Goal: Task Accomplishment & Management: Manage account settings

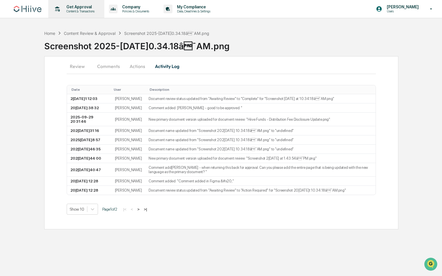
click at [72, 10] on p "Content & Transactions" at bounding box center [80, 11] width 36 height 4
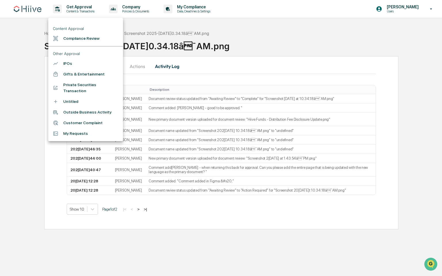
click at [32, 45] on div at bounding box center [221, 138] width 442 height 276
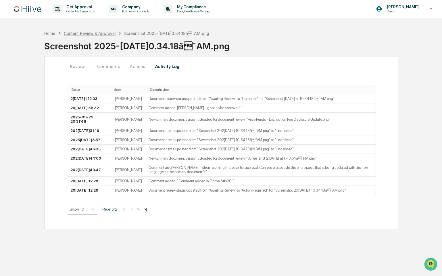
click at [81, 33] on div "Content Review & Approval" at bounding box center [90, 33] width 52 height 5
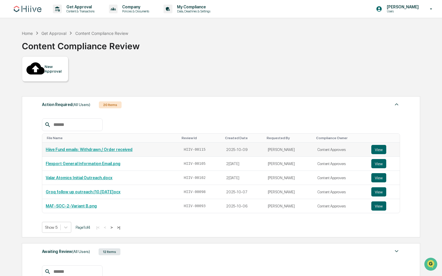
click at [111, 147] on link "Hiive Fund emails: Withdrawn / Order received" at bounding box center [89, 149] width 87 height 5
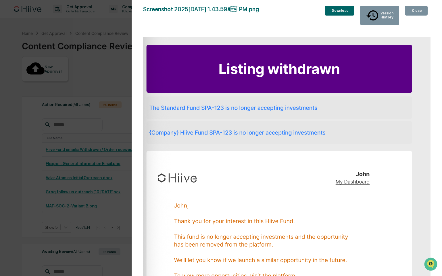
click at [414, 13] on div "Close" at bounding box center [416, 11] width 11 height 4
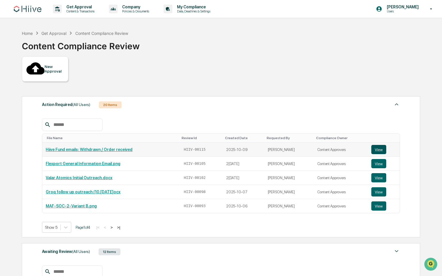
click at [378, 145] on button "View" at bounding box center [379, 149] width 15 height 9
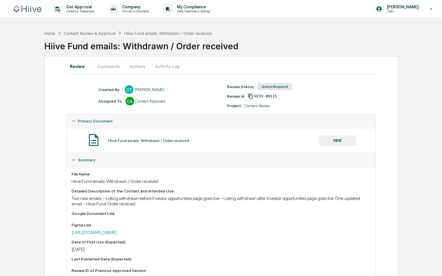
click at [138, 67] on button "Actions" at bounding box center [138, 66] width 26 height 14
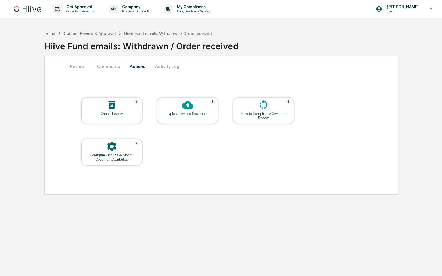
click at [107, 67] on button "Comments" at bounding box center [109, 66] width 32 height 14
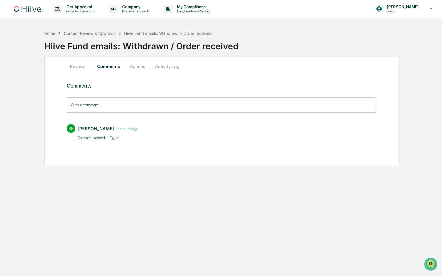
click at [137, 65] on button "Actions" at bounding box center [138, 66] width 26 height 14
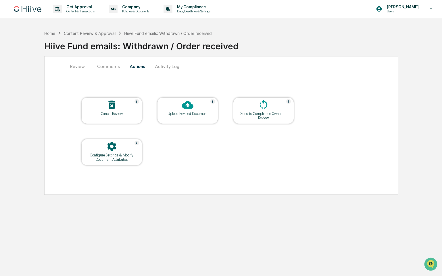
click at [187, 108] on icon at bounding box center [188, 105] width 12 height 12
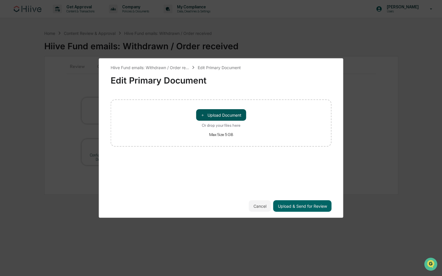
click at [233, 115] on button "＋ Upload Document" at bounding box center [221, 115] width 50 height 12
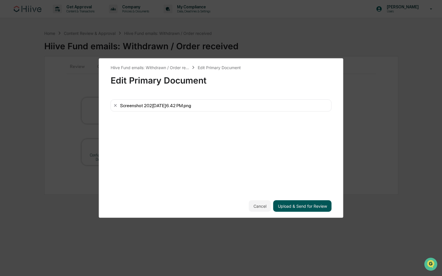
click at [308, 204] on button "Upload & Send for Review" at bounding box center [303, 206] width 58 height 12
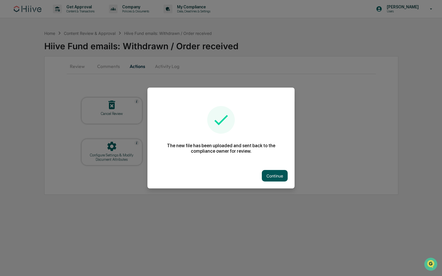
click at [274, 172] on button "Continue" at bounding box center [275, 176] width 26 height 12
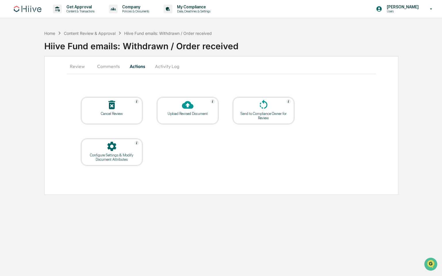
click at [110, 66] on button "Comments" at bounding box center [109, 66] width 32 height 14
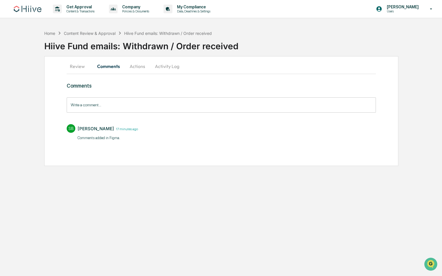
click at [79, 66] on button "Review" at bounding box center [80, 66] width 26 height 14
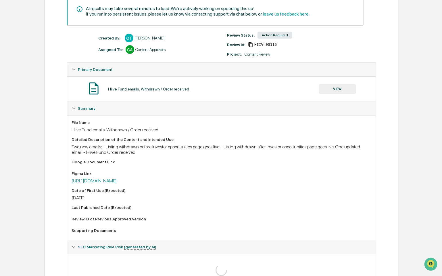
scroll to position [93, 0]
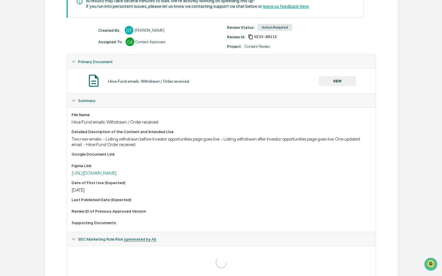
click at [344, 81] on button "VIEW" at bounding box center [337, 81] width 37 height 10
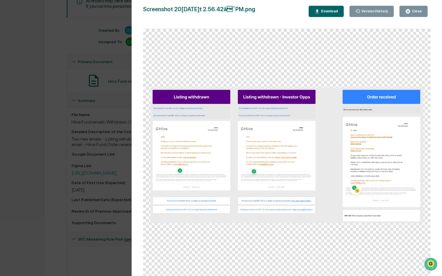
click at [58, 73] on div "Version History 10/09/2025, 09:57 PM Olivia Thornton 10/09/2025, 08:45 PM Olivi…" at bounding box center [221, 138] width 442 height 276
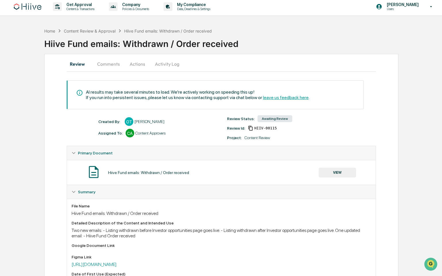
scroll to position [0, 0]
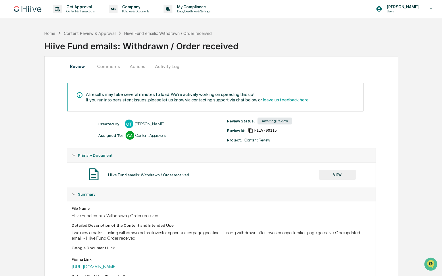
click at [140, 64] on button "Actions" at bounding box center [138, 66] width 26 height 14
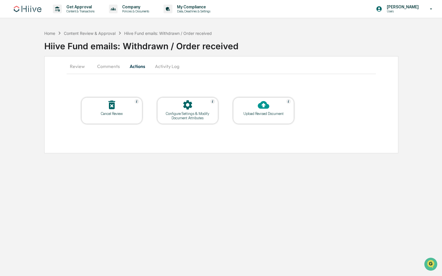
click at [165, 68] on button "Activity Log" at bounding box center [167, 66] width 34 height 14
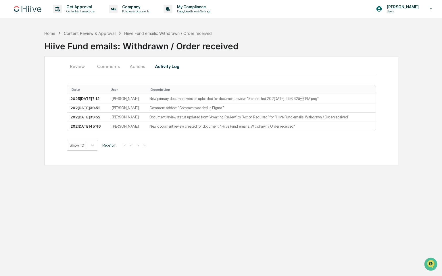
click at [117, 65] on button "Comments" at bounding box center [109, 66] width 32 height 14
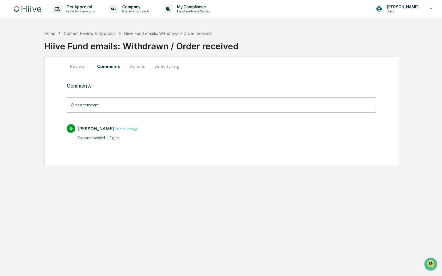
click at [76, 69] on button "Review" at bounding box center [80, 66] width 26 height 14
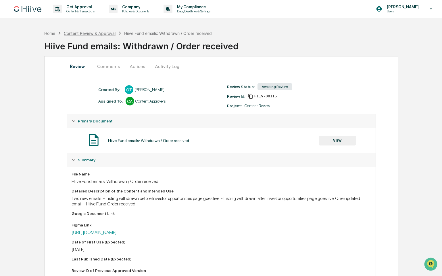
click at [85, 34] on div "Content Review & Approval" at bounding box center [90, 33] width 52 height 5
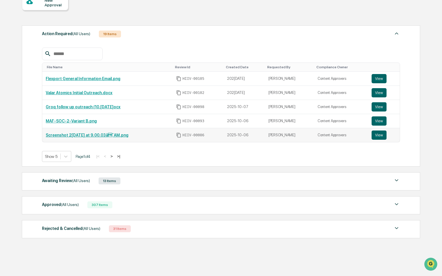
scroll to position [66, 0]
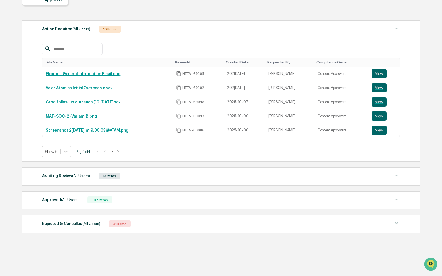
click at [52, 173] on div "Awaiting Review (All Users)" at bounding box center [66, 175] width 48 height 7
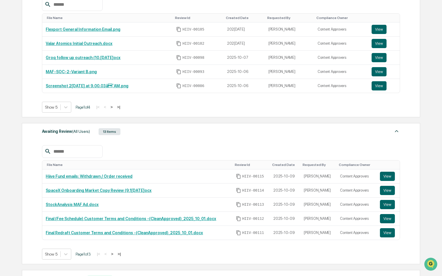
scroll to position [111, 0]
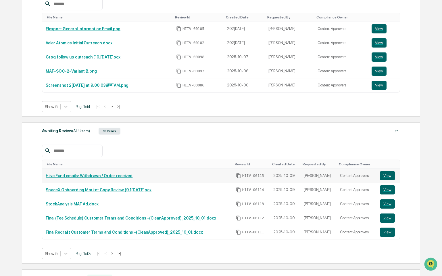
click at [109, 177] on link "Hiive Fund emails: Withdrawn / Order received" at bounding box center [89, 175] width 87 height 5
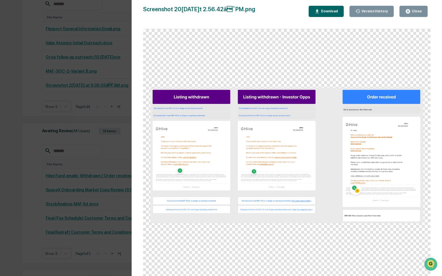
click at [419, 14] on button "Close" at bounding box center [414, 11] width 28 height 11
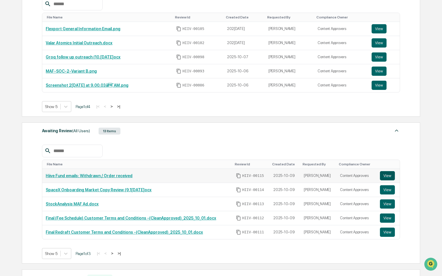
click at [388, 173] on button "View" at bounding box center [387, 175] width 15 height 9
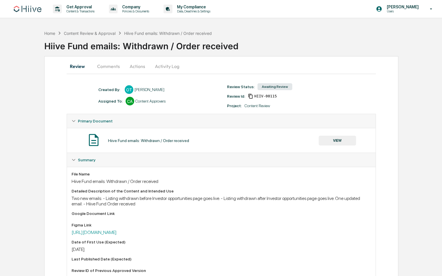
click at [138, 65] on button "Actions" at bounding box center [138, 66] width 26 height 14
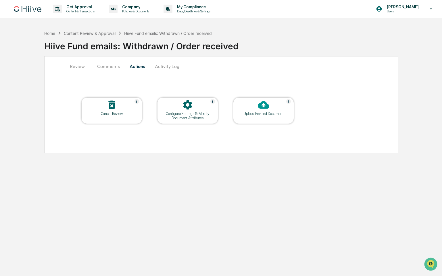
click at [108, 64] on button "Comments" at bounding box center [109, 66] width 32 height 14
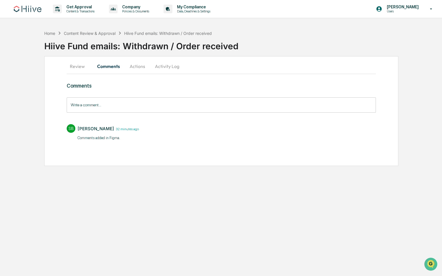
click at [171, 67] on button "Activity Log" at bounding box center [167, 66] width 34 height 14
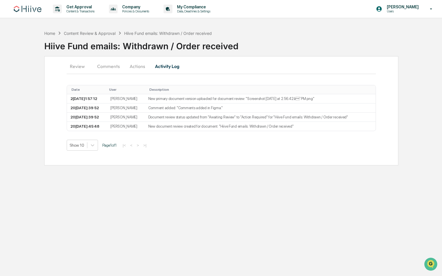
click at [138, 67] on button "Actions" at bounding box center [138, 66] width 26 height 14
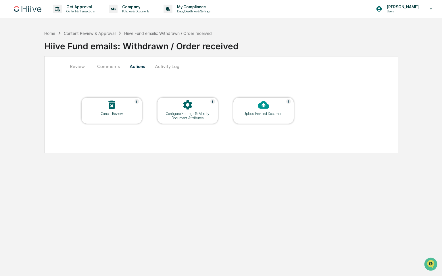
click at [250, 112] on div "Upload Revised Document" at bounding box center [264, 113] width 52 height 4
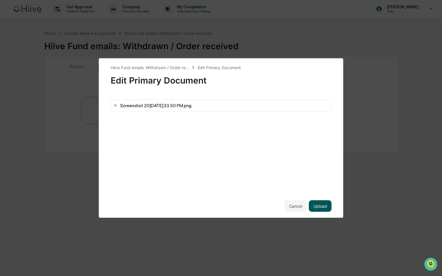
click at [325, 204] on button "Upload" at bounding box center [320, 206] width 23 height 12
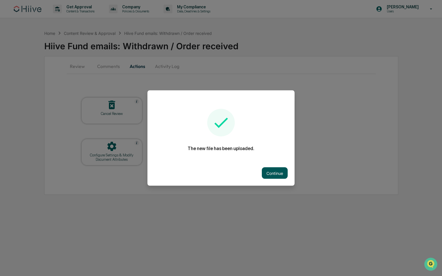
click at [276, 176] on button "Continue" at bounding box center [275, 173] width 26 height 12
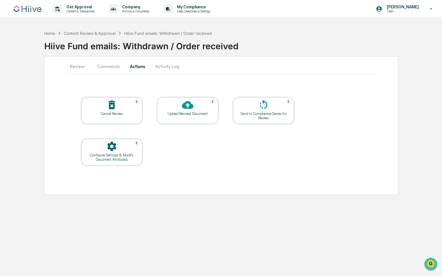
click at [262, 116] on div "Send to Compliance Owner for Review" at bounding box center [264, 115] width 52 height 9
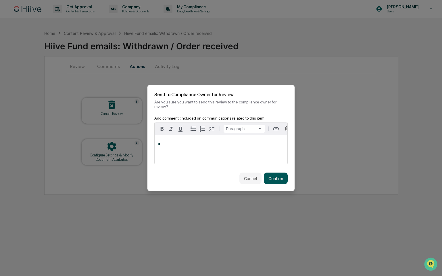
click at [274, 181] on button "Confirm" at bounding box center [276, 178] width 24 height 12
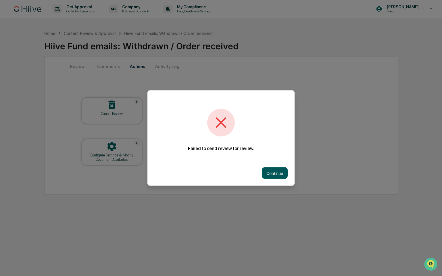
click at [276, 170] on button "Continue" at bounding box center [275, 173] width 26 height 12
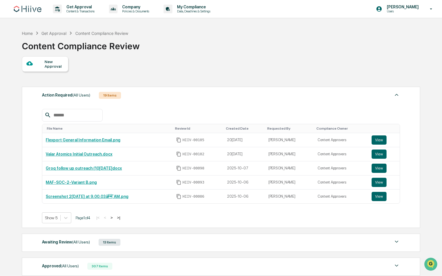
scroll to position [66, 0]
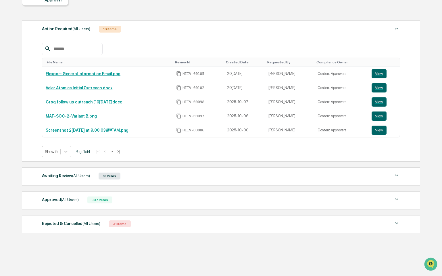
click at [66, 177] on div "Awaiting Review (All Users)" at bounding box center [66, 175] width 48 height 7
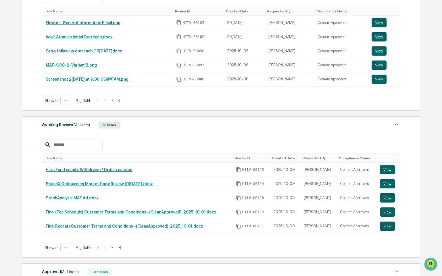
scroll to position [119, 0]
